Goal: Transaction & Acquisition: Subscribe to service/newsletter

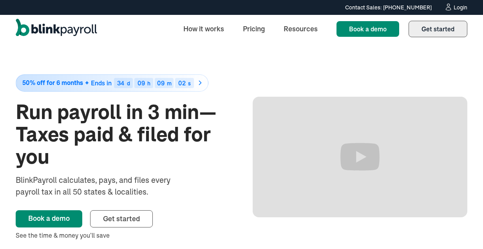
click at [426, 30] on span "Get started" at bounding box center [437, 29] width 33 height 8
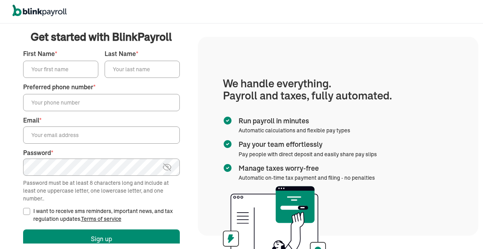
click at [80, 67] on input "First Name *" at bounding box center [60, 69] width 75 height 17
type input "[PERSON_NAME]"
type input "King"
type input "(165) 131-4969"
type input "[EMAIL_ADDRESS][DOMAIN_NAME]"
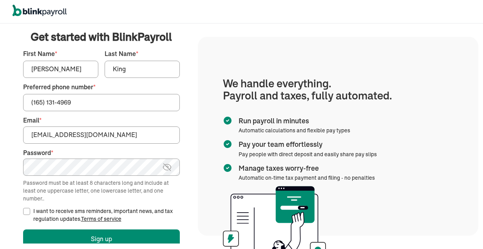
click at [36, 101] on input "(165) 131-4969" at bounding box center [101, 102] width 157 height 17
click at [69, 104] on input "(651) 314-969" at bounding box center [101, 102] width 157 height 17
type input "(651) 314-9690"
click at [26, 209] on input "I want to receive sms reminders, important news, and tax regulation updates. Te…" at bounding box center [26, 211] width 7 height 7
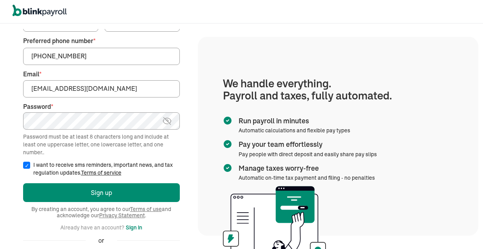
scroll to position [47, 0]
click at [23, 164] on input "I want to receive sms reminders, important news, and tax regulation updates. Te…" at bounding box center [26, 164] width 7 height 7
checkbox input "false"
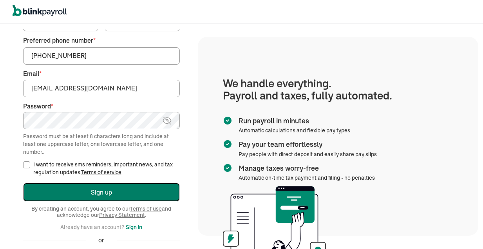
click at [63, 191] on button "Sign up" at bounding box center [101, 192] width 157 height 19
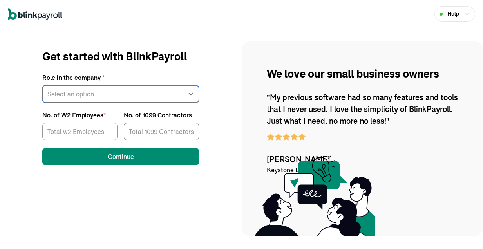
click at [154, 94] on select "Select an option Business owner HR CPA / Accountant Other" at bounding box center [120, 93] width 157 height 17
select select "owner"
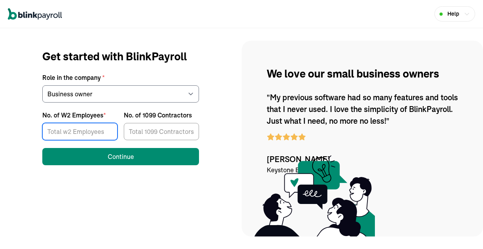
click at [98, 129] on input "No. of W2 Employees *" at bounding box center [79, 131] width 75 height 17
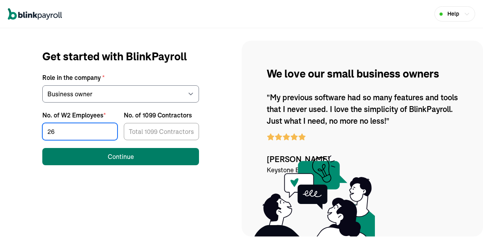
type input "26"
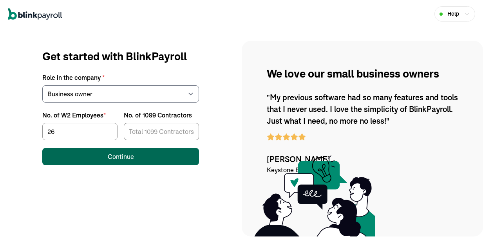
click at [135, 157] on button "Continue" at bounding box center [120, 156] width 157 height 17
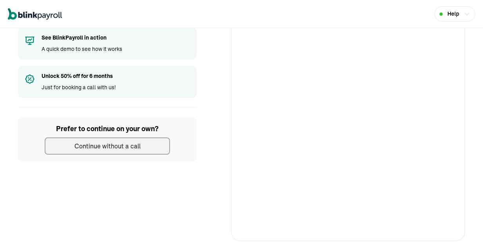
click at [119, 144] on div "Continue without a call" at bounding box center [107, 145] width 66 height 9
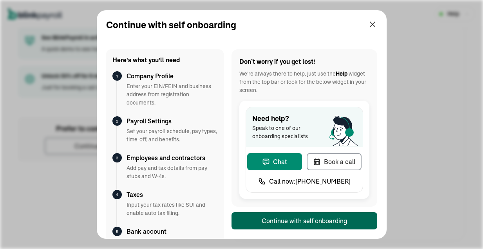
click at [319, 216] on div "Continue with self onboarding" at bounding box center [303, 220] width 85 height 9
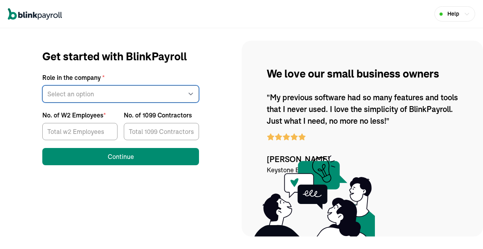
click at [154, 94] on select "Select an option Business owner HR CPA / Accountant Other" at bounding box center [120, 93] width 157 height 17
select select "owner"
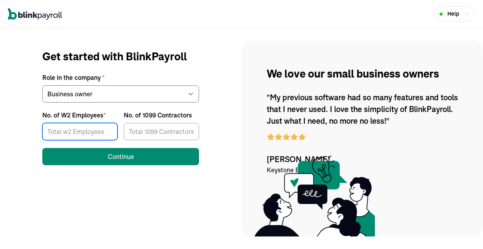
click at [98, 129] on input "No. of W2 Employees *" at bounding box center [79, 131] width 75 height 17
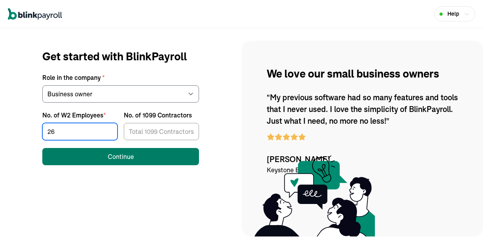
type input "26"
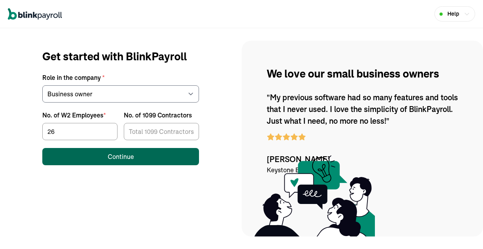
click at [135, 157] on button "Continue" at bounding box center [120, 156] width 157 height 17
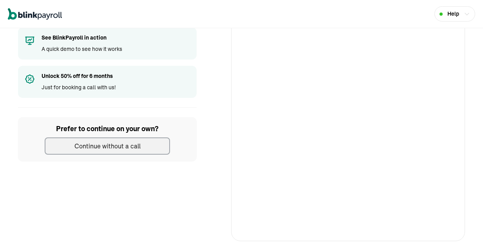
click at [119, 144] on div "Continue without a call" at bounding box center [107, 145] width 66 height 9
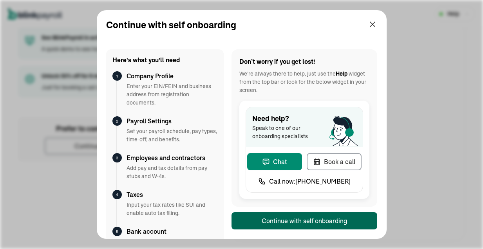
click at [319, 216] on div "Continue with self onboarding" at bounding box center [303, 220] width 85 height 9
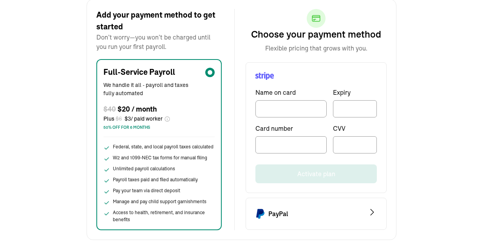
scroll to position [63, 0]
